Goal: Check status: Check status

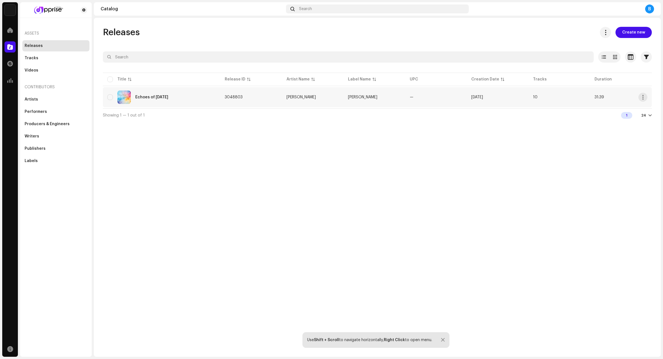
click at [160, 99] on div "Echoes of [DATE]" at bounding box center [151, 97] width 33 height 4
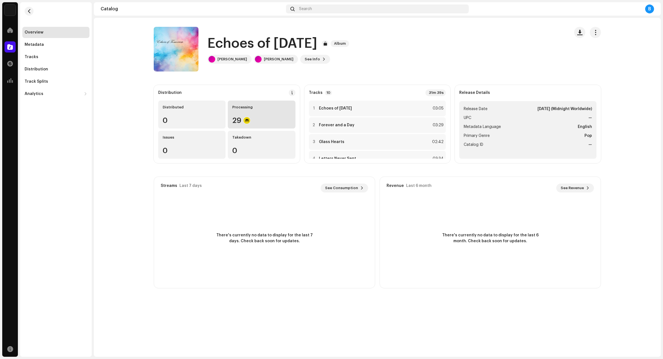
click at [249, 117] on re-a-icon-status-badge at bounding box center [246, 120] width 7 height 7
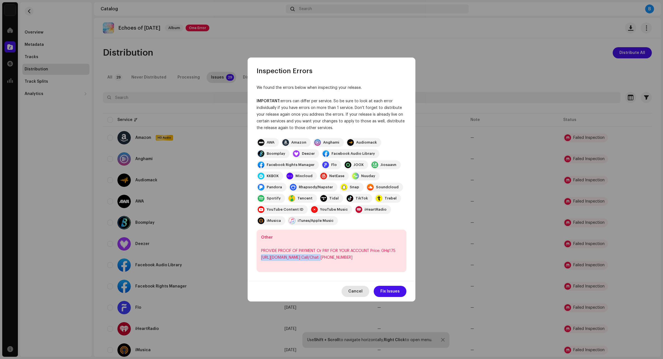
click at [360, 289] on span "Cancel" at bounding box center [355, 291] width 14 height 11
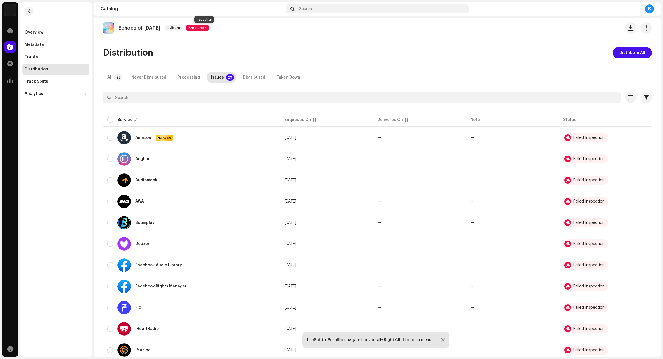
click at [201, 27] on span "One Error" at bounding box center [198, 28] width 24 height 7
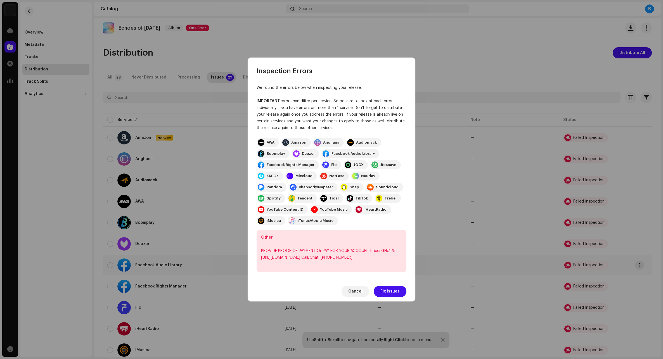
drag, startPoint x: 359, startPoint y: 292, endPoint x: 350, endPoint y: 268, distance: 25.8
click at [358, 292] on span "Cancel" at bounding box center [355, 291] width 14 height 11
